Goal: Download file/media

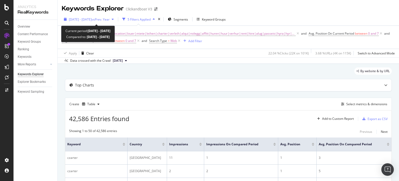
click at [77, 19] on span "[DATE] - [DATE]" at bounding box center [80, 19] width 23 height 4
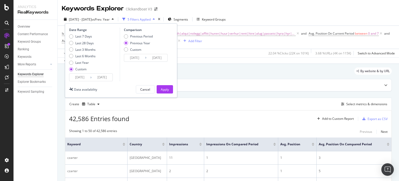
click at [76, 78] on input "[DATE]" at bounding box center [79, 77] width 21 height 7
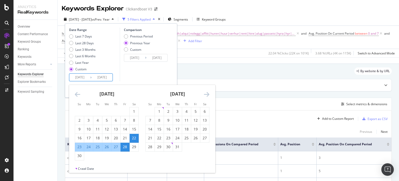
click at [210, 95] on div "[DATE] 1 2 3 4 5 6 7 8 9 10 11 12 13 14 15 16 17 18 19 20 21 22 23 24 25 26 27 …" at bounding box center [177, 118] width 71 height 66
click at [206, 94] on icon "Move forward to switch to the next month." at bounding box center [206, 94] width 5 height 6
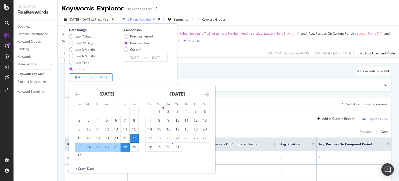
click at [206, 94] on icon "Move forward to switch to the next month." at bounding box center [206, 94] width 5 height 6
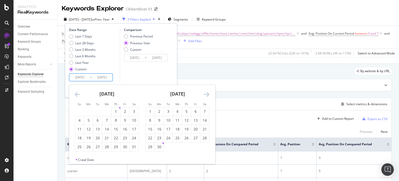
click at [206, 94] on icon "Move forward to switch to the next month." at bounding box center [206, 94] width 5 height 6
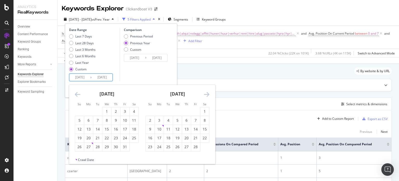
click at [206, 94] on icon "Move forward to switch to the next month." at bounding box center [206, 94] width 5 height 6
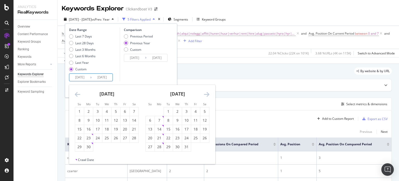
click at [206, 94] on icon "Move forward to switch to the next month." at bounding box center [206, 94] width 5 height 6
click at [169, 145] on div "26" at bounding box center [168, 146] width 9 height 5
type input "[DATE]"
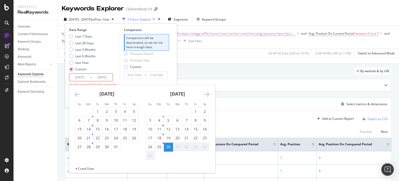
click at [83, 77] on input "[DATE]" at bounding box center [79, 77] width 21 height 7
click at [81, 37] on div "Last 7 Days" at bounding box center [83, 36] width 17 height 4
type input "[DATE]"
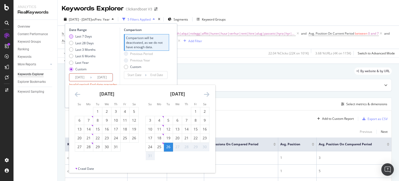
type input "[DATE]"
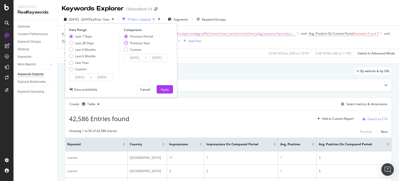
click at [129, 41] on div "Previous Year" at bounding box center [138, 43] width 29 height 4
type input "[DATE]"
click at [83, 78] on input "[DATE]" at bounding box center [79, 77] width 21 height 7
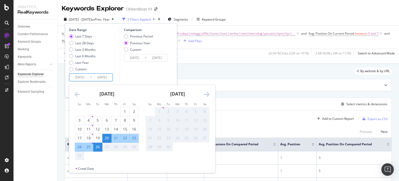
click at [158, 74] on div "Comparison Previous Period Previous Year Custom [DATE] Navigate forward to inte…" at bounding box center [144, 55] width 49 height 54
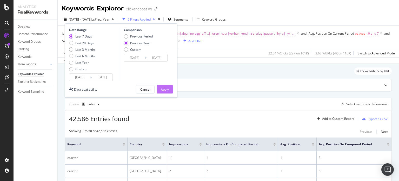
click at [163, 89] on div "Apply" at bounding box center [165, 89] width 8 height 4
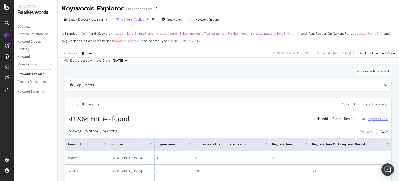
click at [368, 118] on div "Export as CSV" at bounding box center [378, 118] width 20 height 4
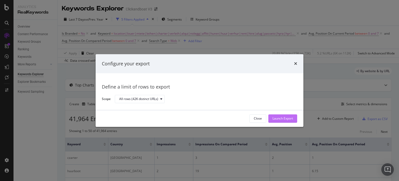
click at [295, 121] on button "Launch Export" at bounding box center [282, 118] width 29 height 8
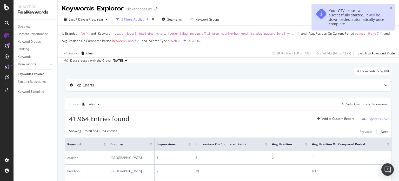
click at [390, 9] on div "Your CSV export was successfully started, it will be downloaded automatically o…" at bounding box center [353, 17] width 83 height 26
click at [391, 8] on icon "close toast" at bounding box center [391, 8] width 3 height 4
